Goal: Information Seeking & Learning: Check status

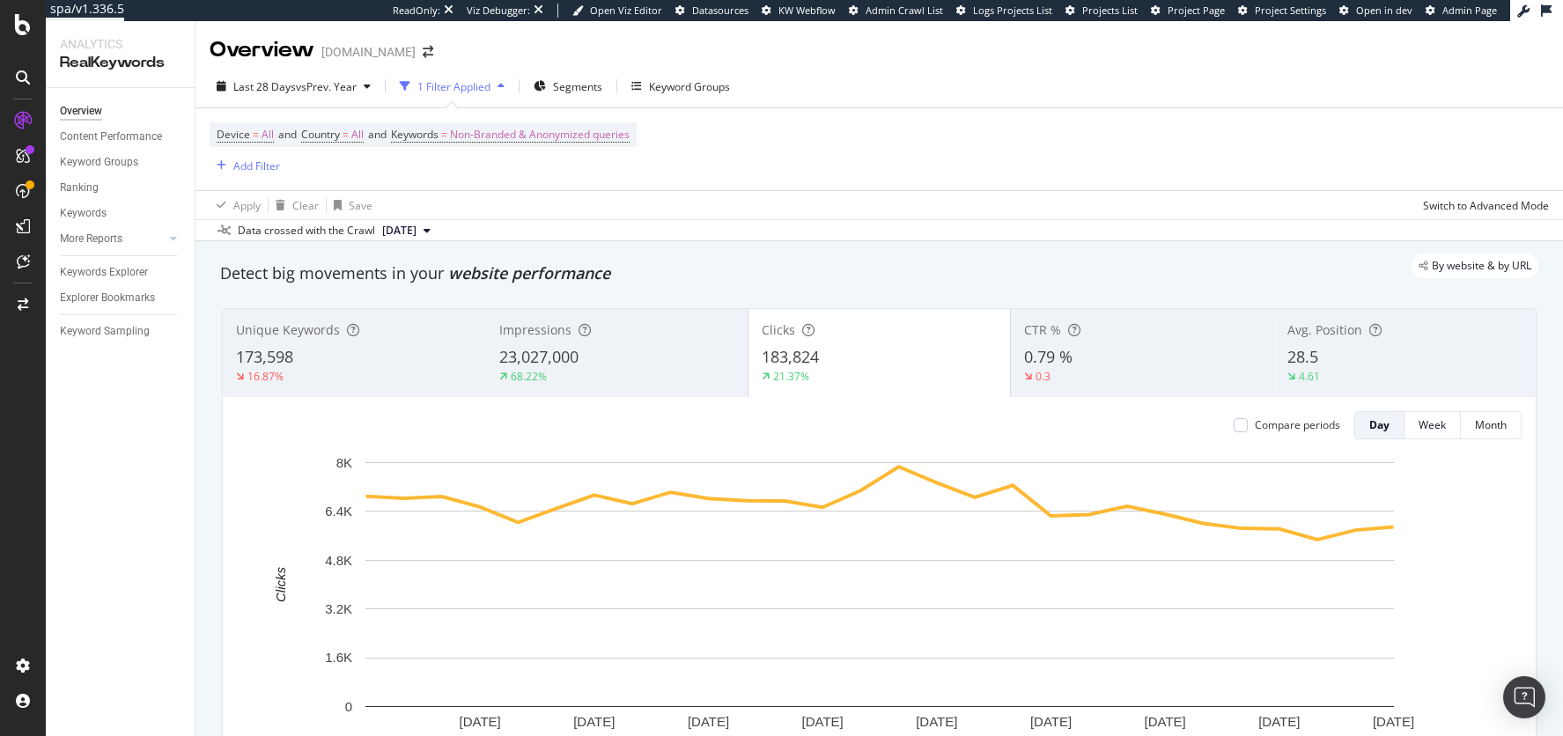
scroll to position [23, 0]
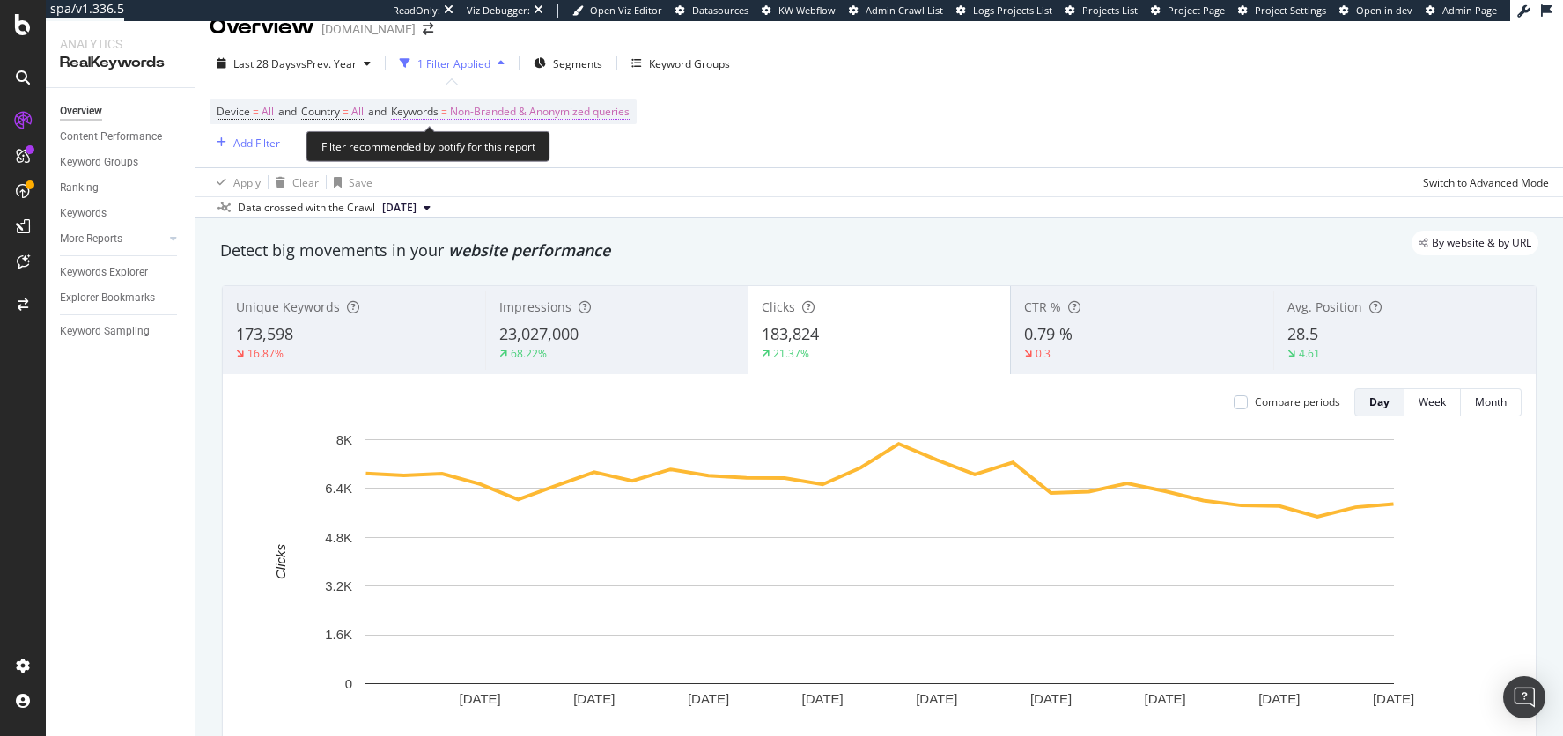
click at [527, 114] on span "Non-Branded & Anonymized queries" at bounding box center [540, 112] width 180 height 25
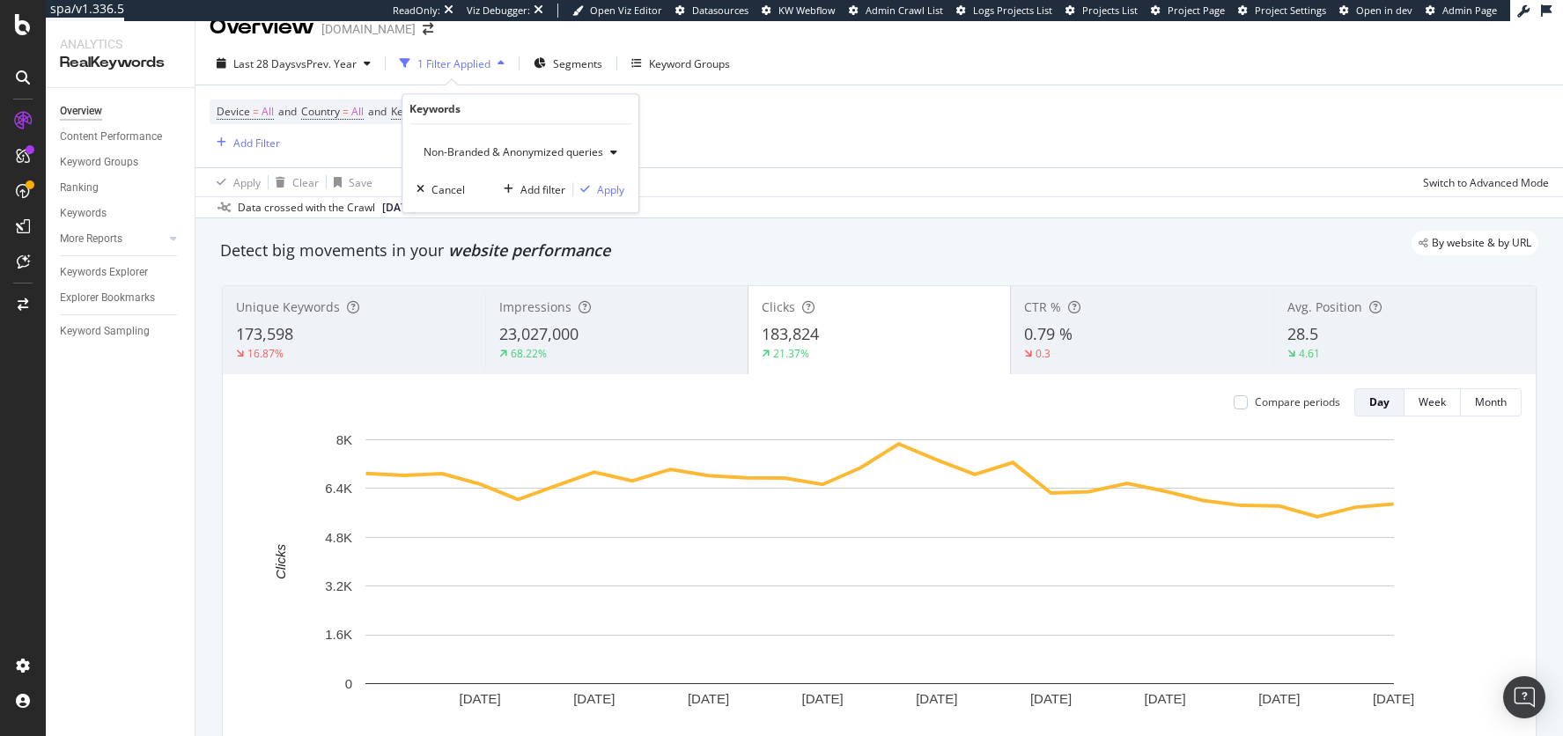
click at [483, 157] on span "Non-Branded & Anonymized queries" at bounding box center [510, 151] width 187 height 15
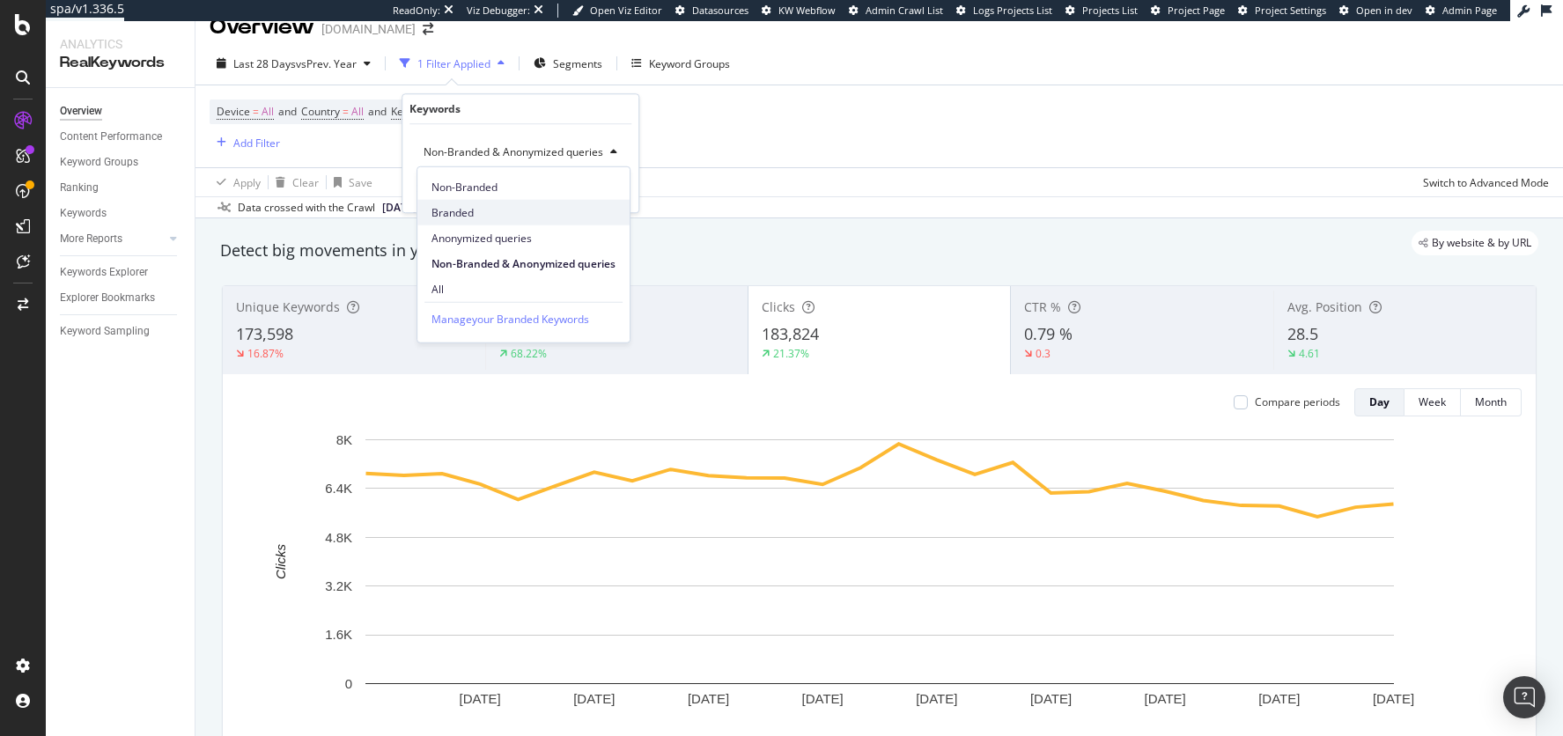
click at [469, 208] on span "Branded" at bounding box center [524, 212] width 184 height 16
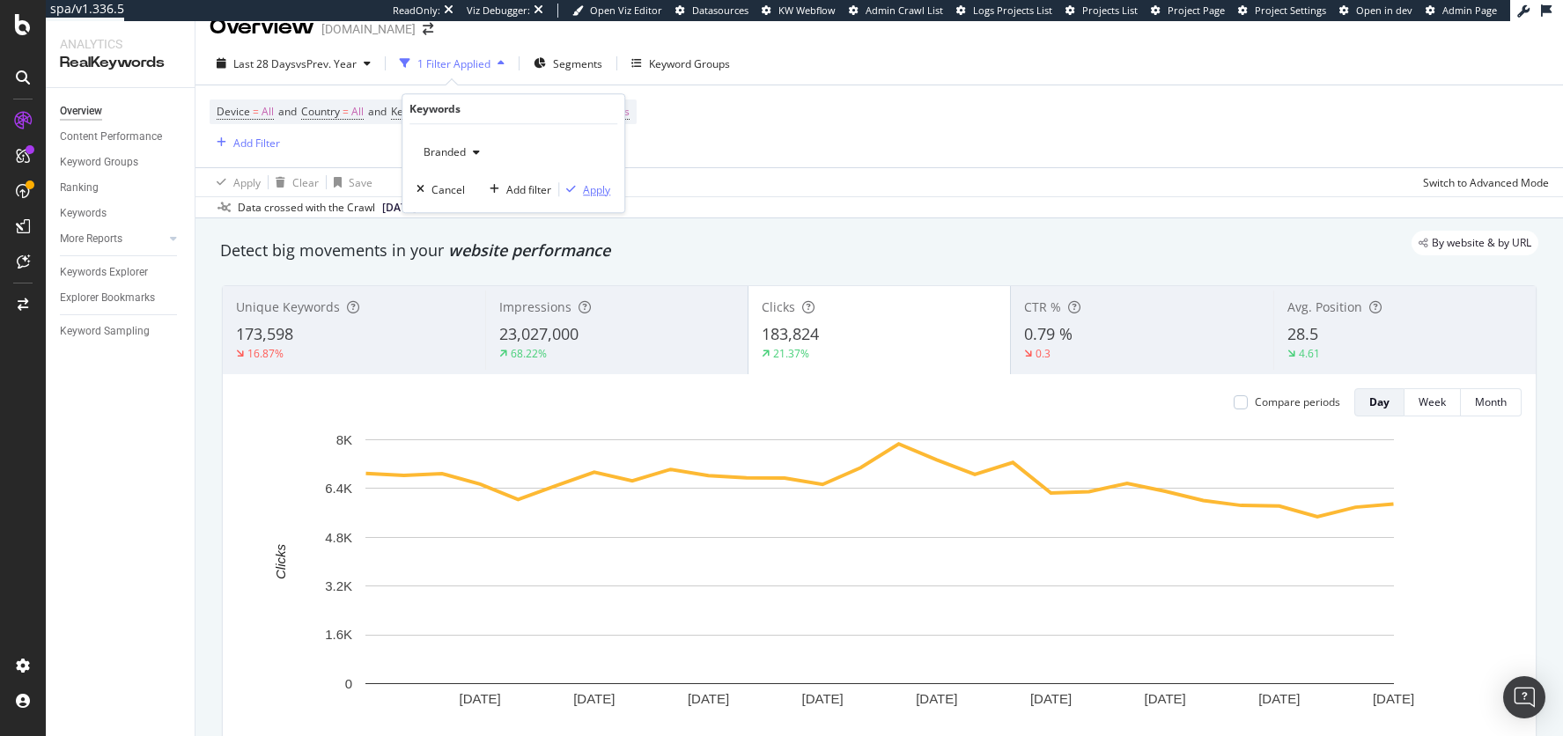
click at [597, 182] on div "Apply" at bounding box center [596, 189] width 27 height 15
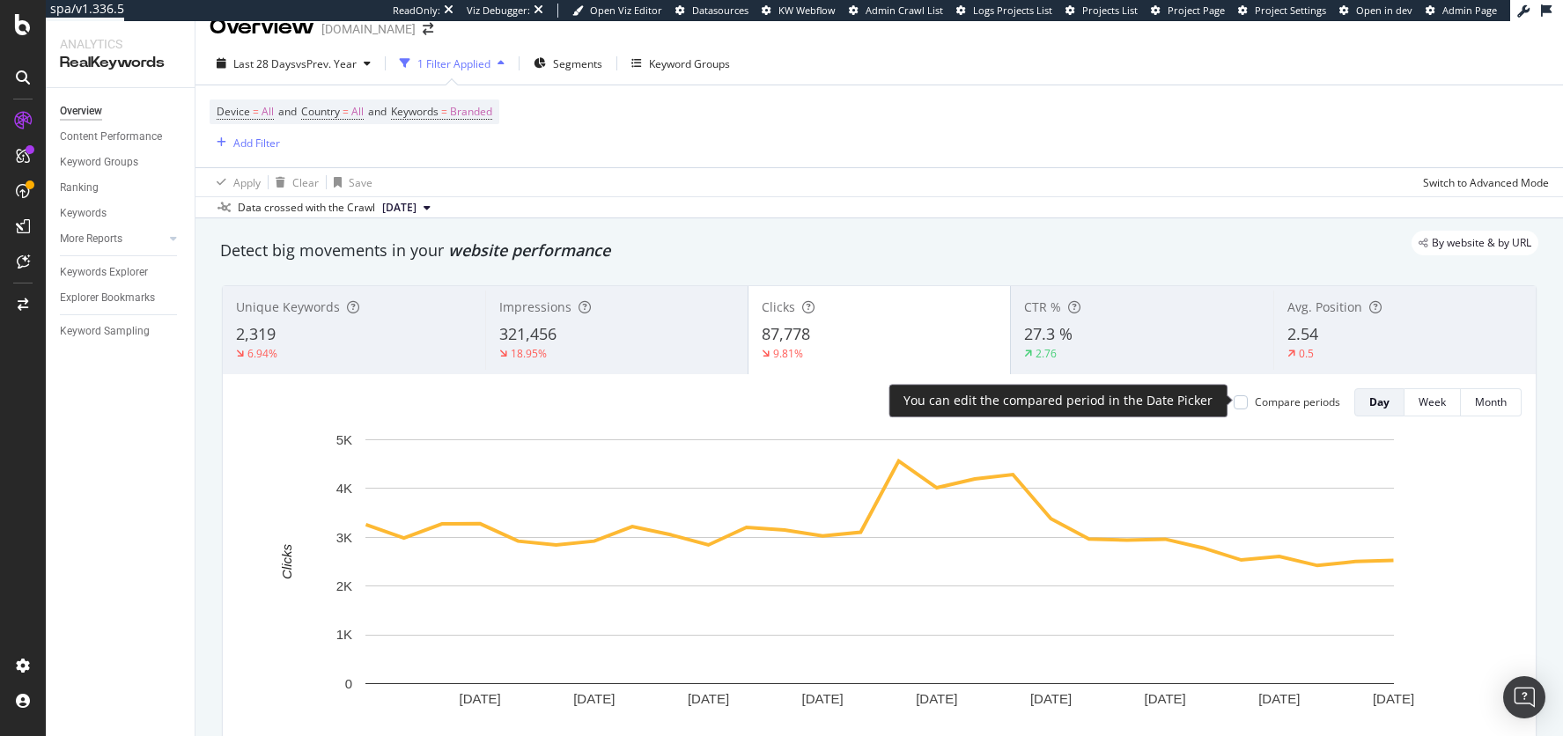
click at [1253, 397] on div "Compare periods" at bounding box center [1287, 402] width 107 height 15
click at [1240, 407] on div at bounding box center [1241, 402] width 14 height 14
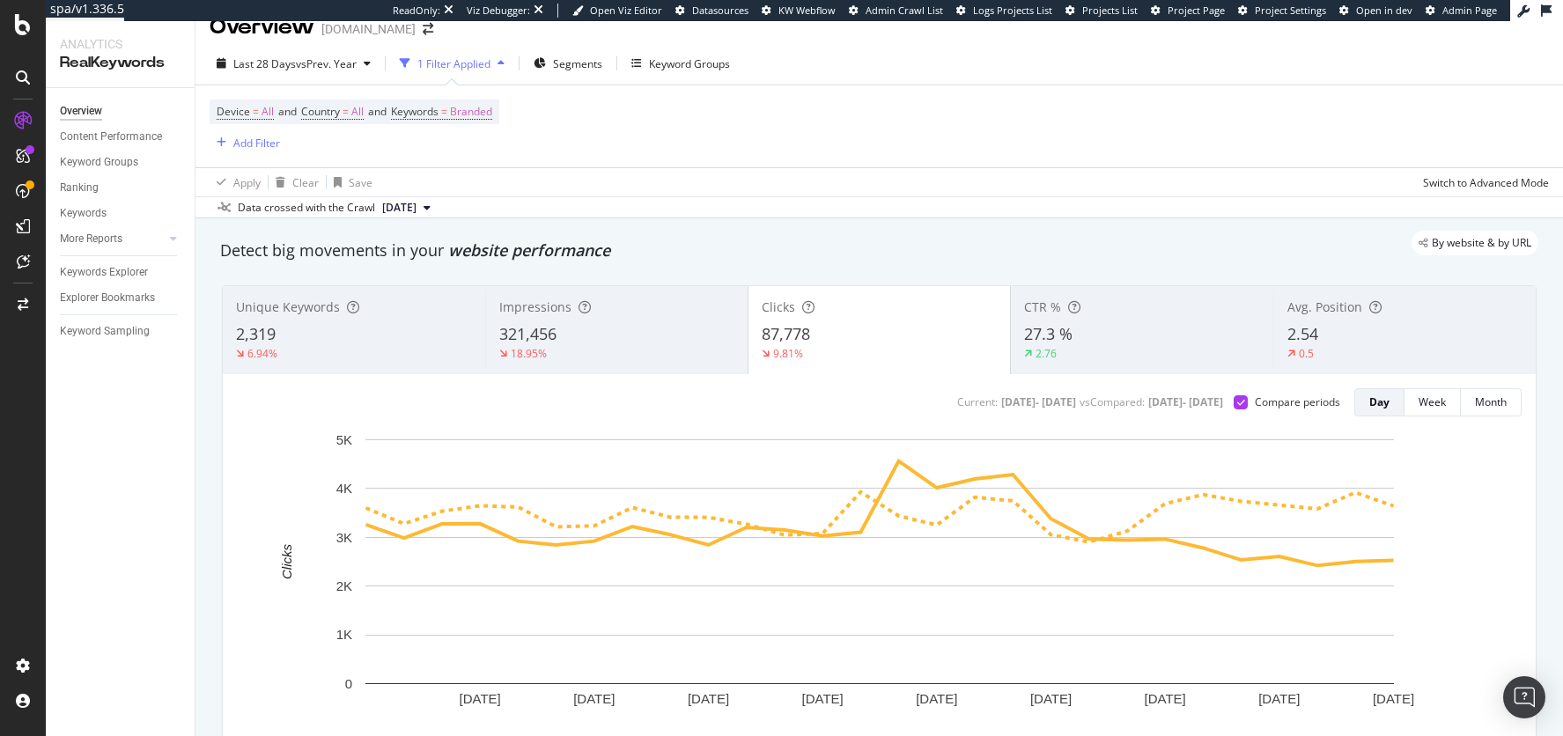
click at [600, 323] on div "321,456" at bounding box center [616, 334] width 235 height 23
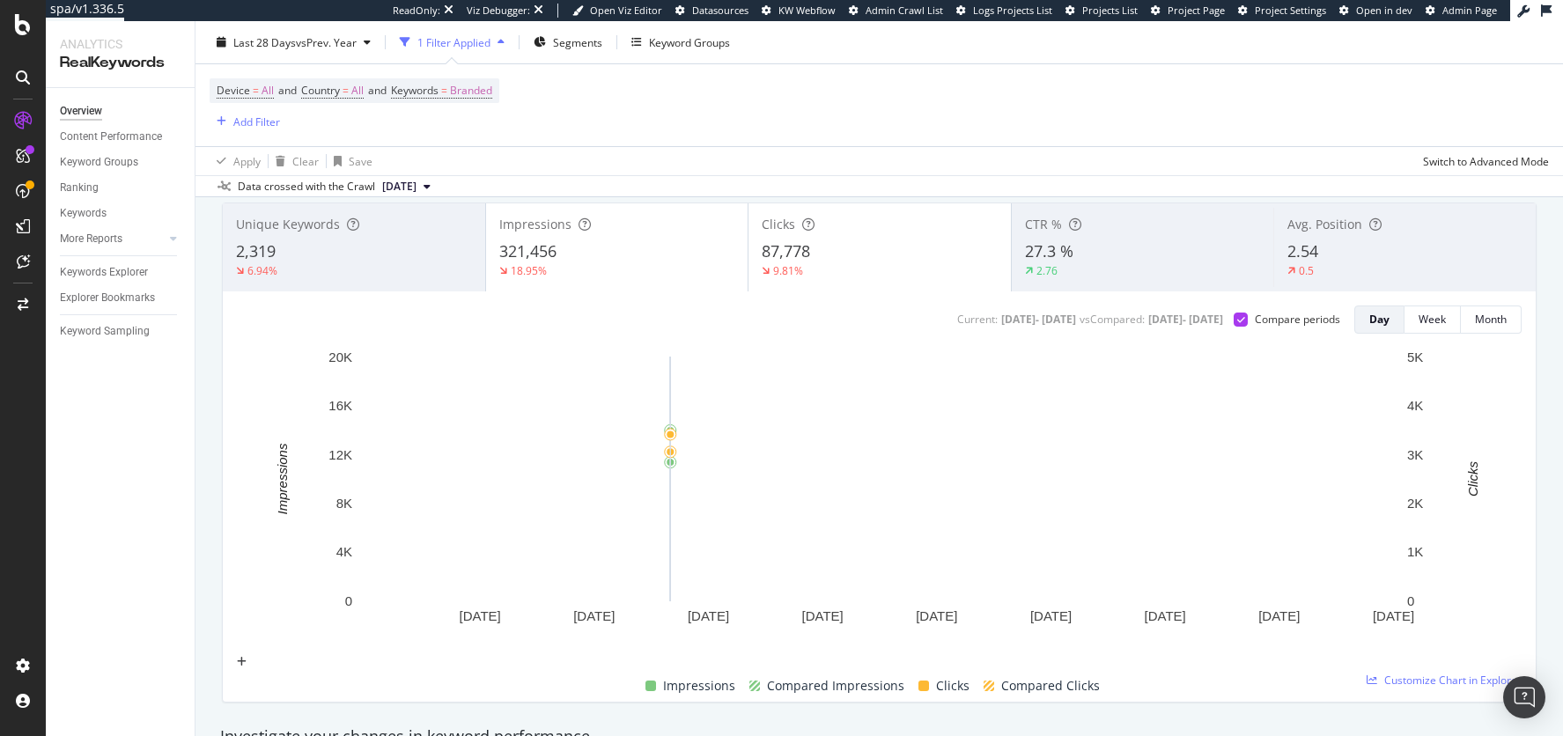
scroll to position [107, 0]
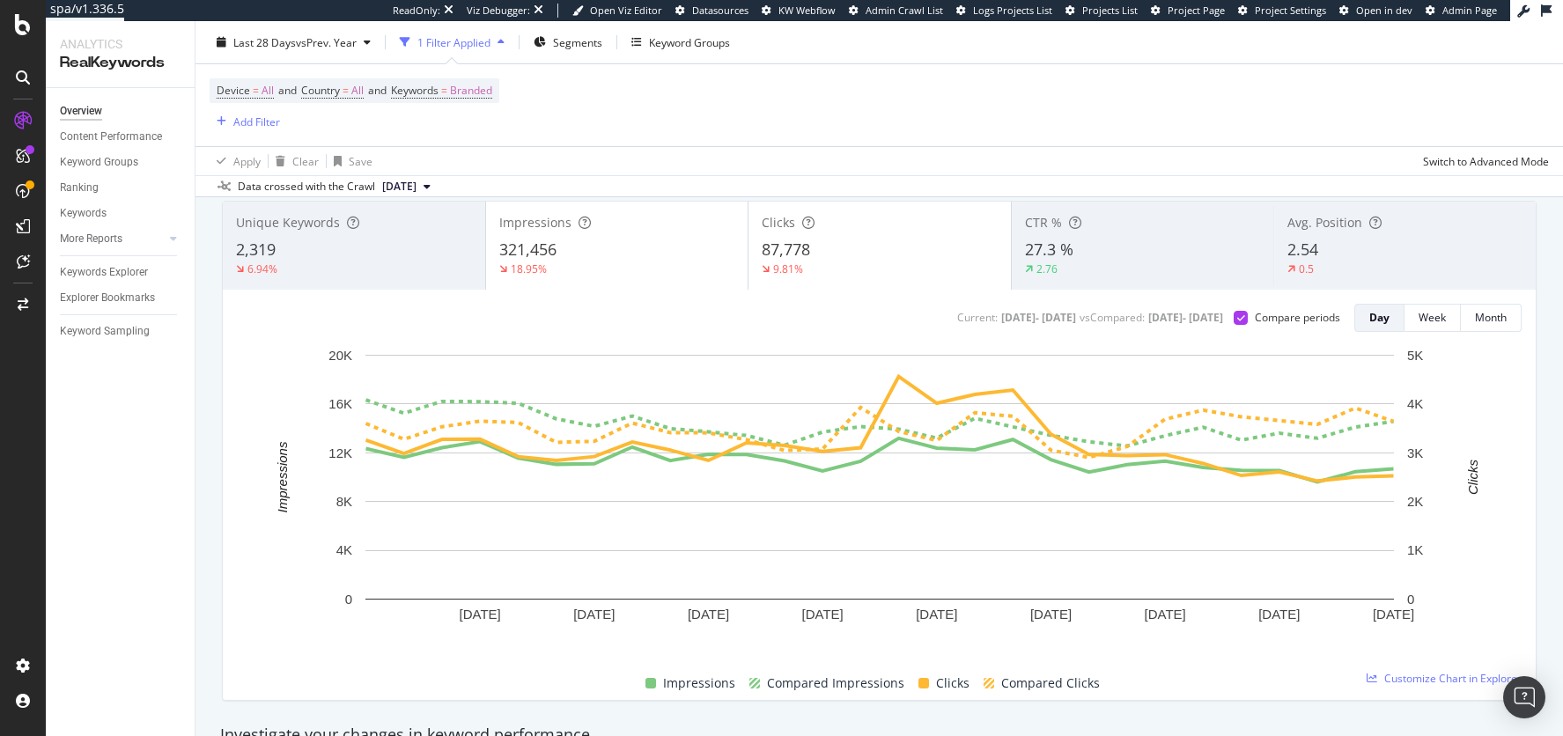
click at [821, 255] on div "87,778" at bounding box center [880, 250] width 236 height 23
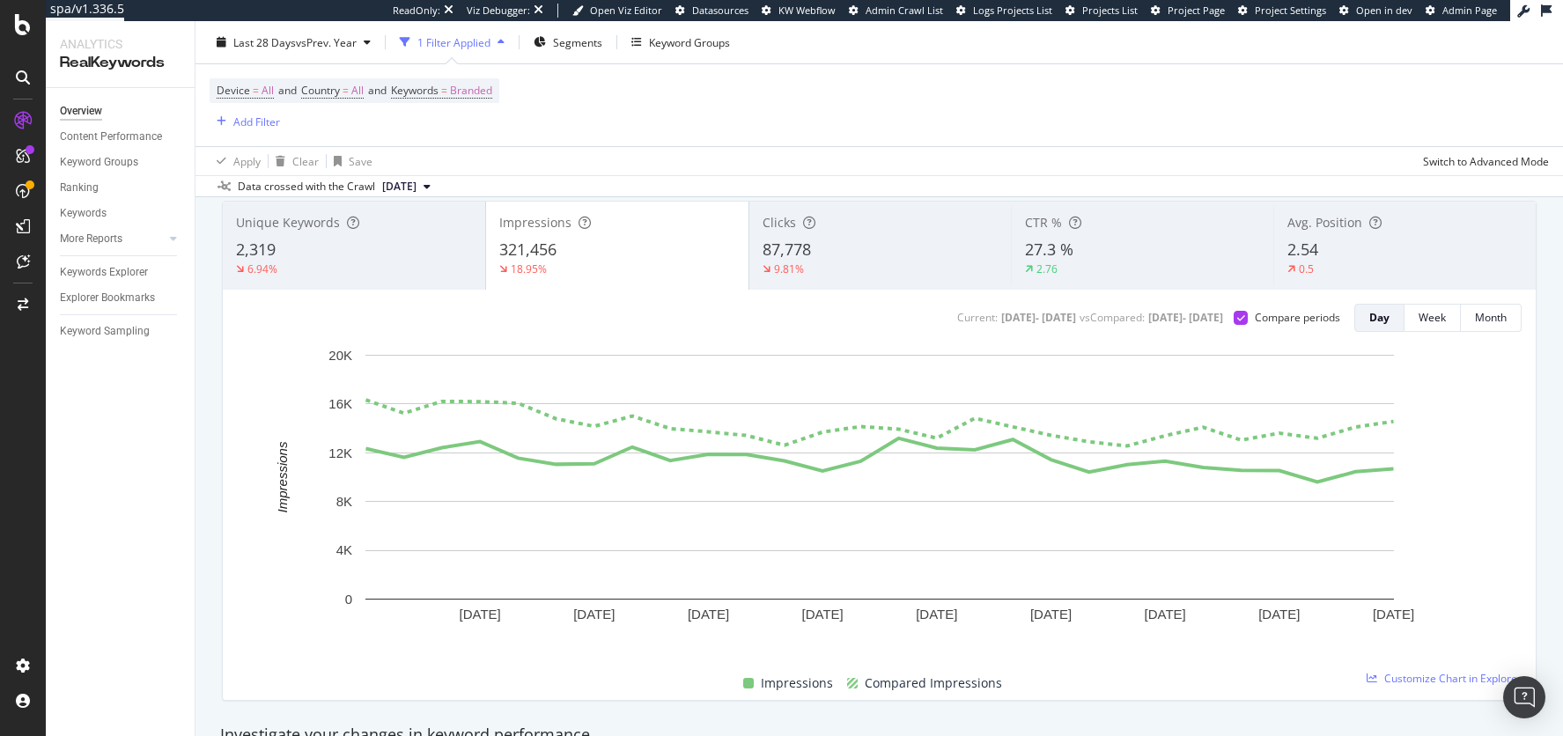
click at [849, 243] on div "87,778" at bounding box center [881, 250] width 236 height 23
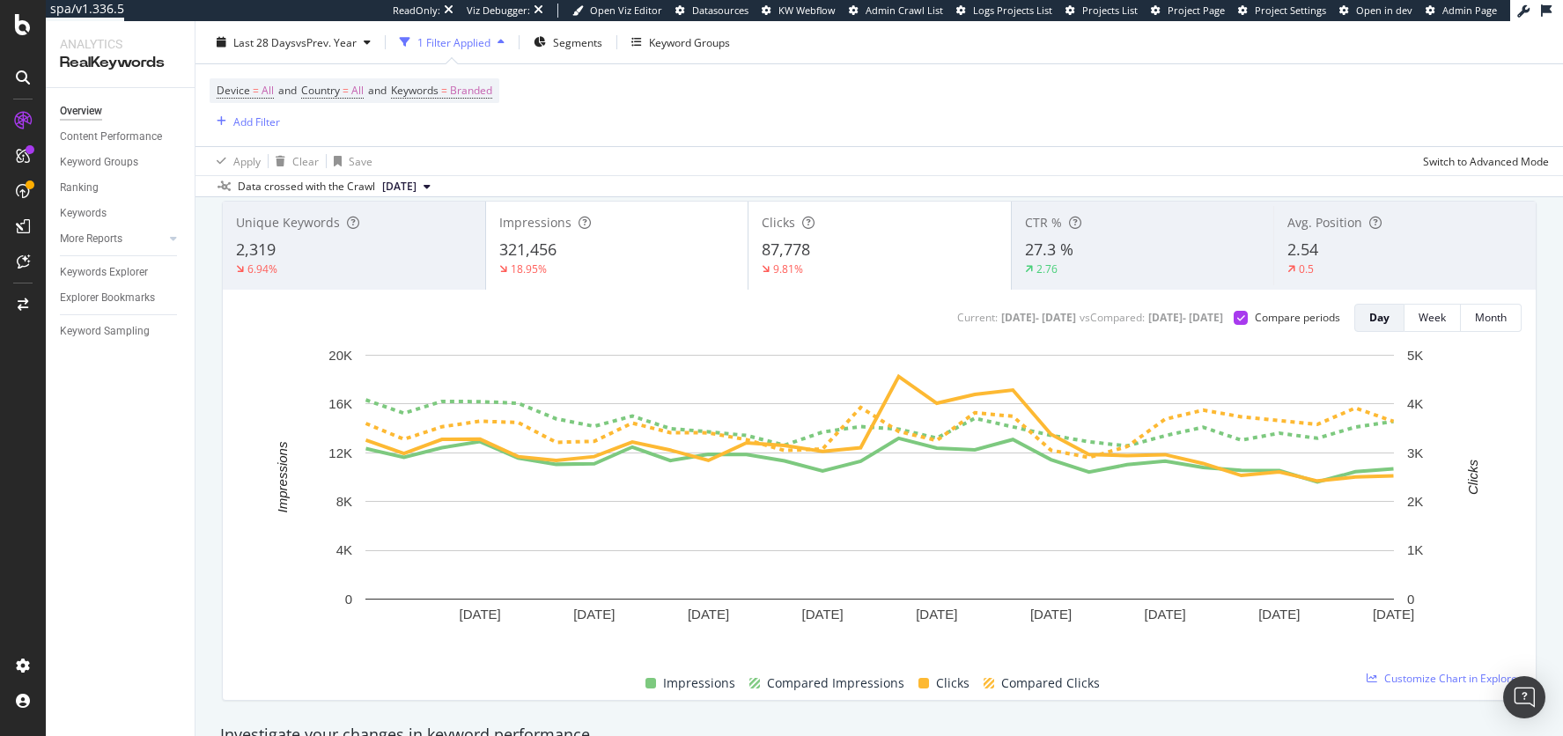
click at [572, 262] on div "18.95%" at bounding box center [617, 270] width 236 height 16
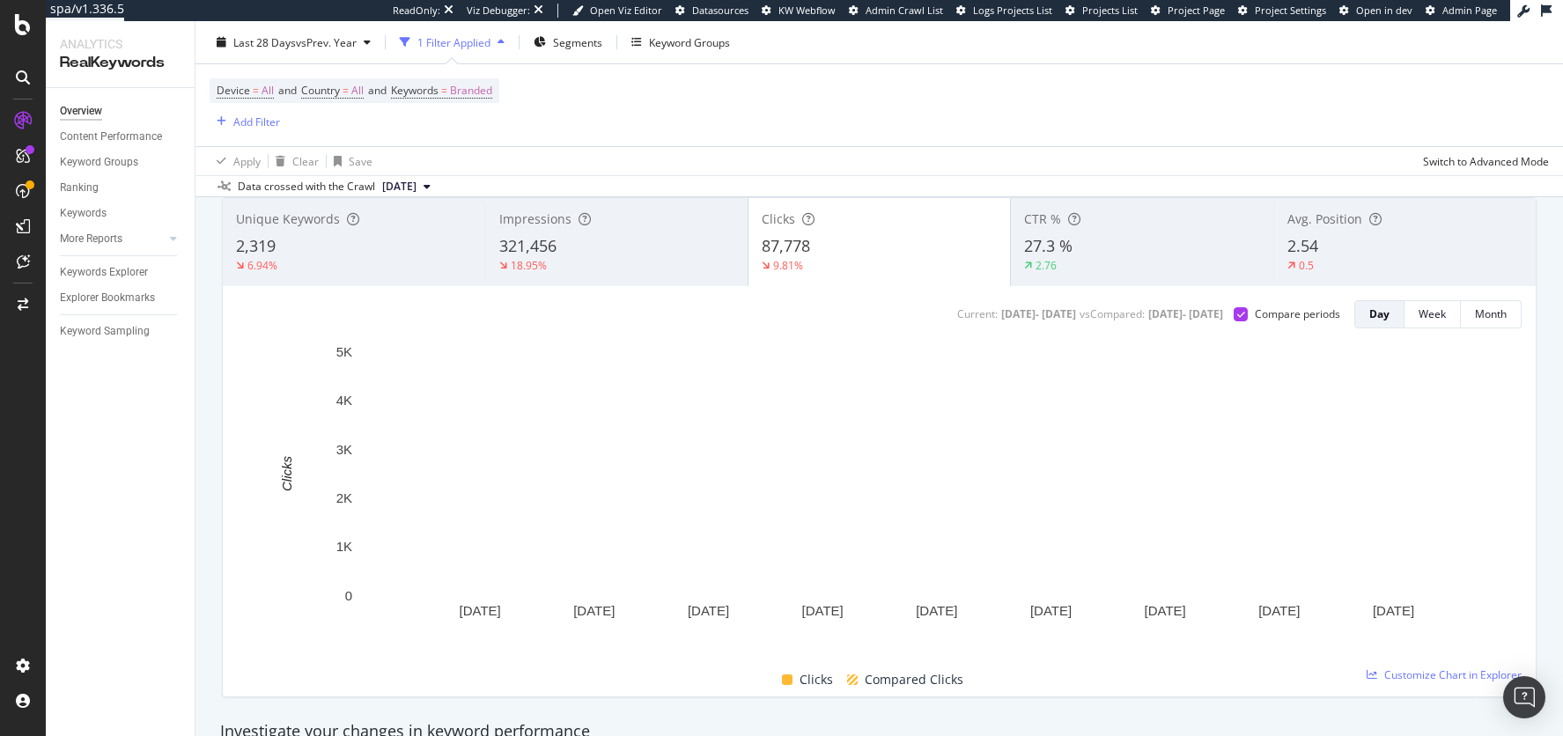
scroll to position [0, 0]
